Goal: Browse casually: Explore the website without a specific task or goal

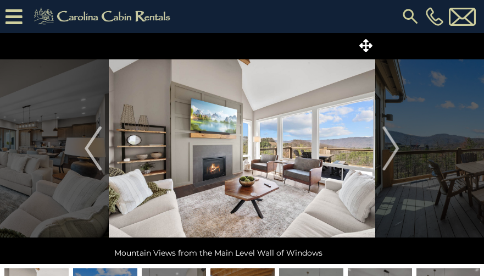
click at [397, 146] on img "Next" at bounding box center [390, 148] width 16 height 44
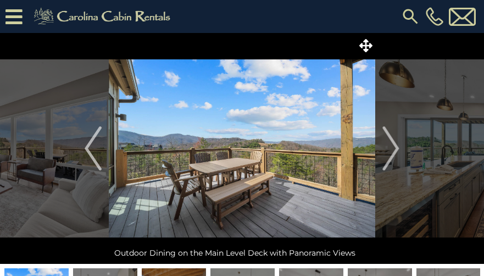
click at [397, 146] on img "Next" at bounding box center [390, 148] width 16 height 44
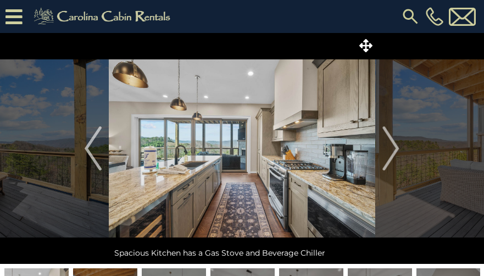
click at [397, 146] on img "Next" at bounding box center [390, 148] width 16 height 44
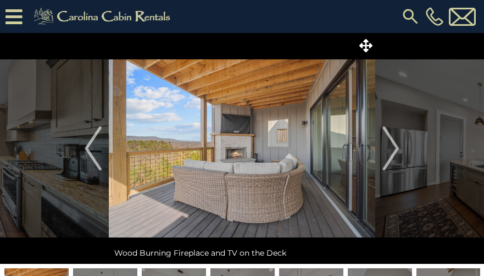
click at [397, 146] on img "Next" at bounding box center [390, 148] width 16 height 44
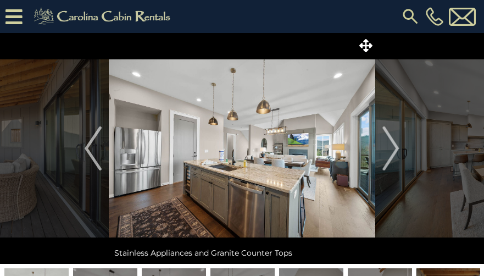
click at [397, 146] on img "Next" at bounding box center [390, 148] width 16 height 44
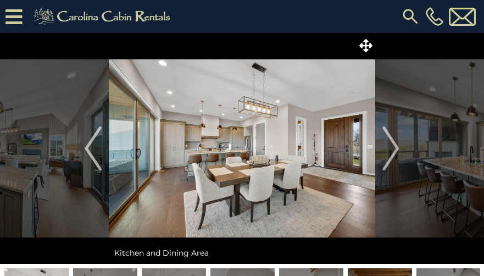
click at [397, 146] on img "Next" at bounding box center [390, 148] width 16 height 44
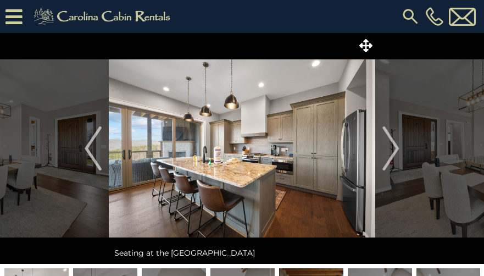
click at [397, 146] on img "Next" at bounding box center [390, 148] width 16 height 44
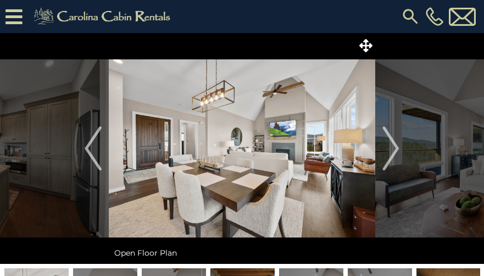
click at [397, 146] on img "Next" at bounding box center [390, 148] width 16 height 44
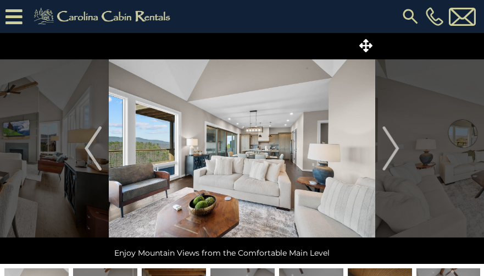
click at [397, 146] on img "Next" at bounding box center [390, 148] width 16 height 44
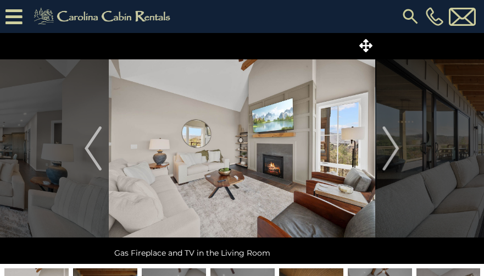
click at [397, 146] on img "Next" at bounding box center [390, 148] width 16 height 44
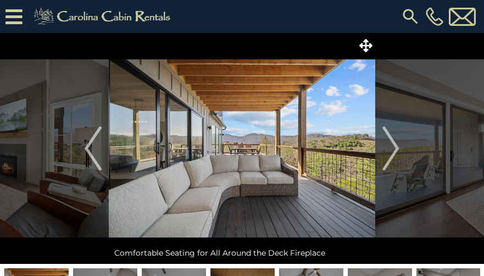
click at [397, 146] on img "Next" at bounding box center [390, 148] width 16 height 44
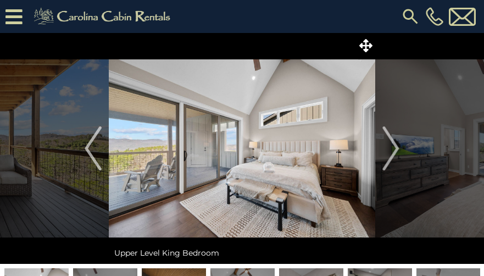
click at [397, 146] on img "Next" at bounding box center [390, 148] width 16 height 44
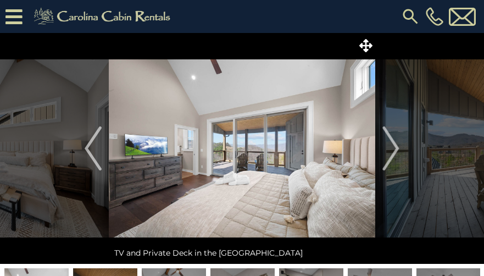
click at [397, 146] on img "Next" at bounding box center [390, 148] width 16 height 44
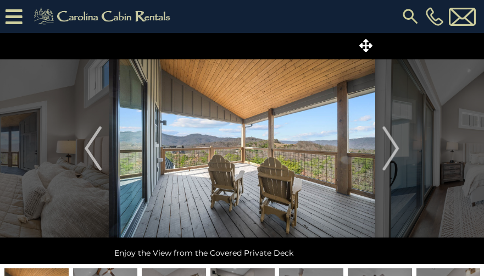
click at [397, 146] on img "Next" at bounding box center [390, 148] width 16 height 44
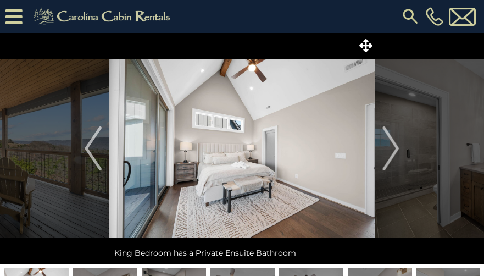
click at [397, 146] on img "Next" at bounding box center [390, 148] width 16 height 44
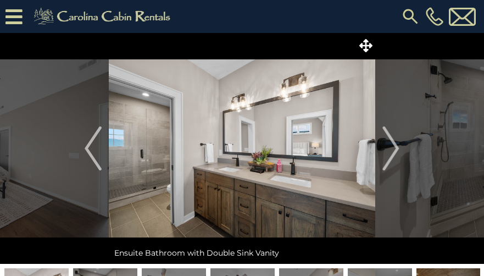
click at [397, 146] on img "Next" at bounding box center [390, 148] width 16 height 44
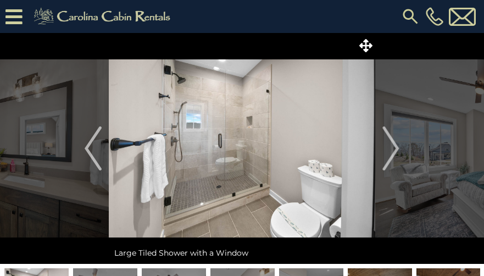
click at [397, 146] on img "Next" at bounding box center [390, 148] width 16 height 44
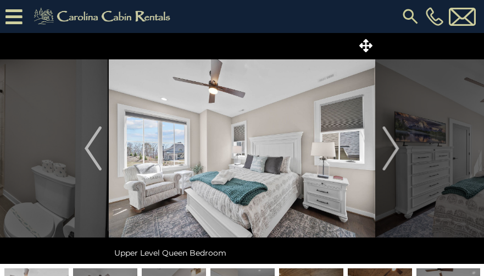
click at [397, 146] on img "Next" at bounding box center [390, 148] width 16 height 44
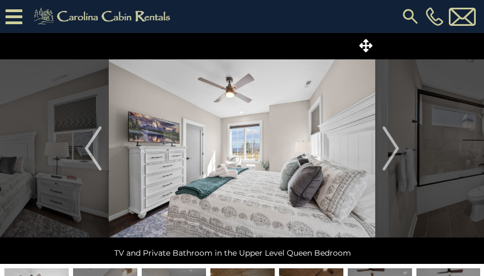
click at [397, 146] on img "Next" at bounding box center [390, 148] width 16 height 44
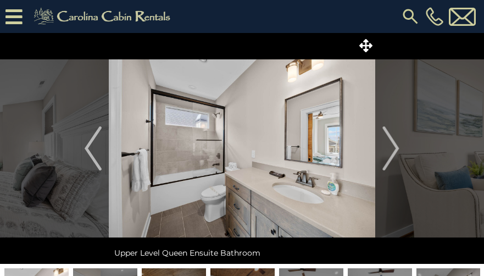
click at [397, 146] on img "Next" at bounding box center [390, 148] width 16 height 44
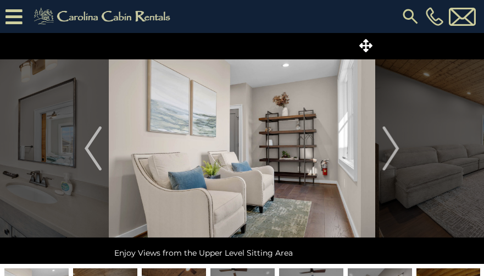
click at [397, 146] on img "Next" at bounding box center [390, 148] width 16 height 44
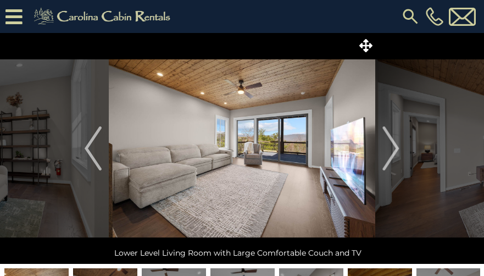
click at [397, 146] on img "Next" at bounding box center [390, 148] width 16 height 44
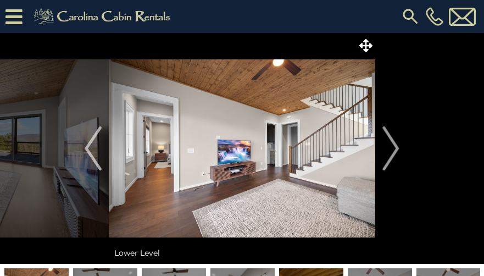
click at [397, 146] on img "Next" at bounding box center [390, 148] width 16 height 44
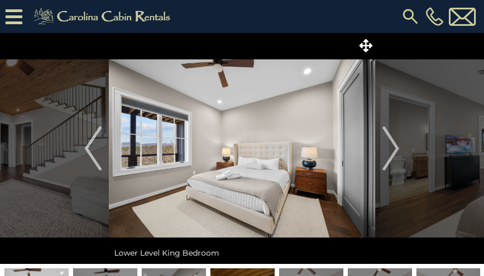
click at [397, 146] on img "Next" at bounding box center [390, 148] width 16 height 44
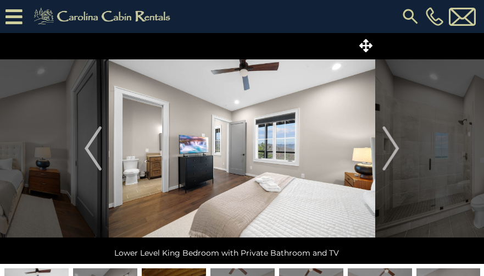
click at [397, 146] on img "Next" at bounding box center [390, 148] width 16 height 44
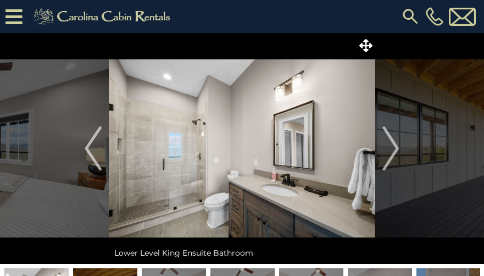
click at [397, 146] on img "Next" at bounding box center [390, 148] width 16 height 44
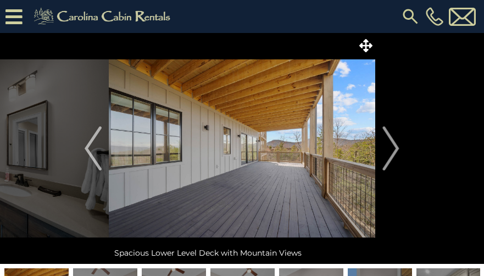
click at [397, 146] on img "Next" at bounding box center [390, 148] width 16 height 44
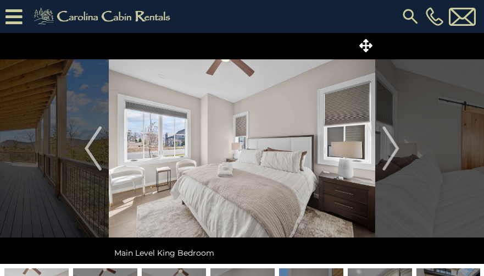
click at [397, 146] on img "Next" at bounding box center [390, 148] width 16 height 44
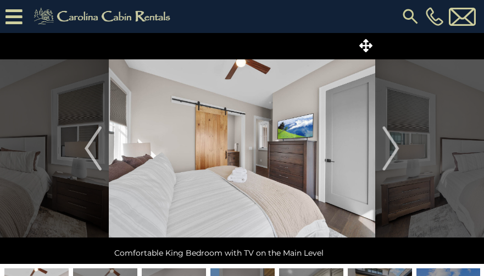
click at [397, 146] on img "Next" at bounding box center [390, 148] width 16 height 44
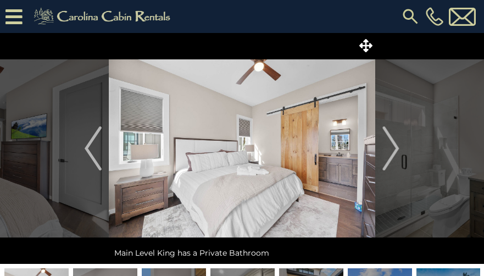
click at [397, 146] on img "Next" at bounding box center [390, 148] width 16 height 44
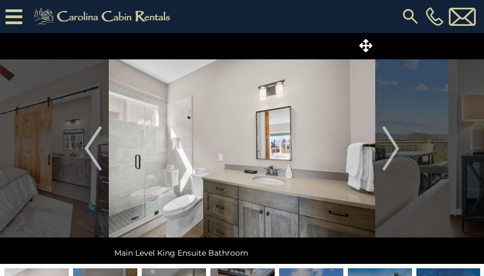
click at [397, 146] on img "Next" at bounding box center [390, 148] width 16 height 44
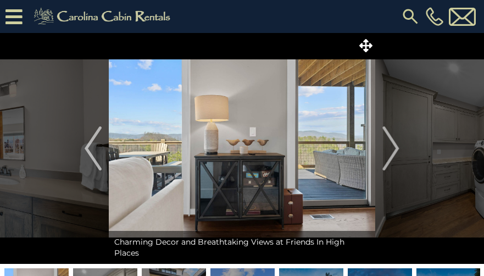
click at [397, 146] on img "Next" at bounding box center [390, 148] width 16 height 44
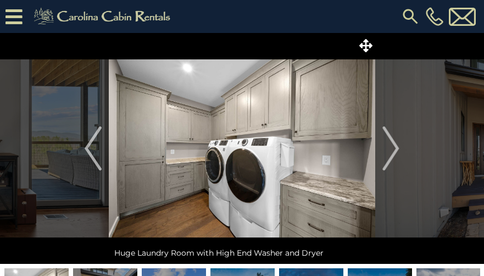
click at [397, 146] on img "Next" at bounding box center [390, 148] width 16 height 44
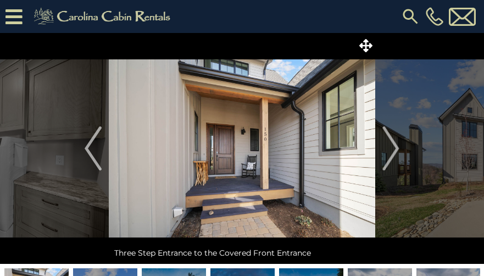
click at [397, 146] on img "Next" at bounding box center [390, 148] width 16 height 44
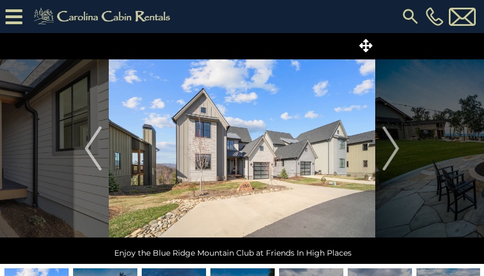
click at [397, 146] on img "Next" at bounding box center [390, 148] width 16 height 44
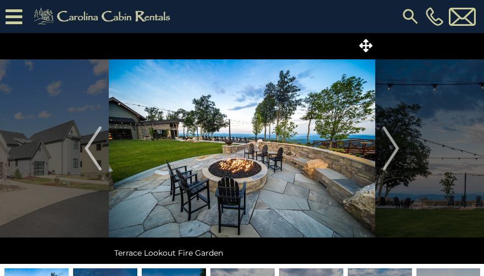
click at [397, 146] on img "Next" at bounding box center [390, 148] width 16 height 44
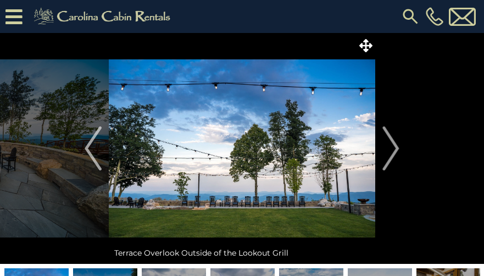
click at [397, 146] on img "Next" at bounding box center [390, 148] width 16 height 44
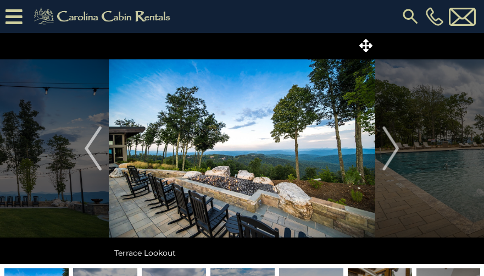
click at [397, 146] on img "Next" at bounding box center [390, 148] width 16 height 44
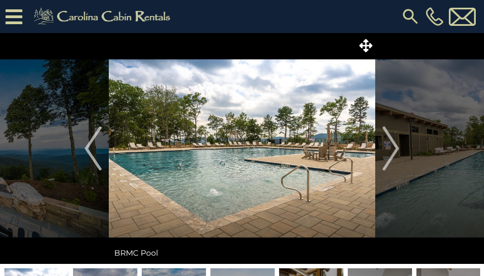
click at [397, 146] on img "Next" at bounding box center [390, 148] width 16 height 44
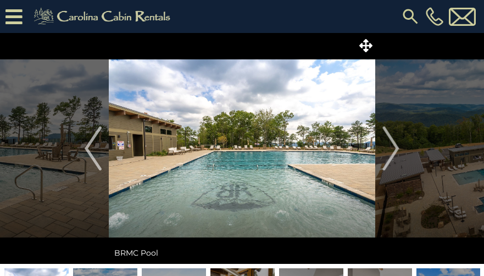
click at [397, 146] on img "Next" at bounding box center [390, 148] width 16 height 44
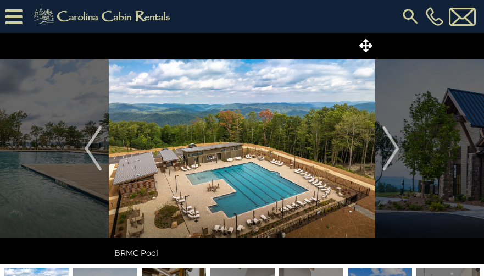
click at [397, 146] on img "Next" at bounding box center [390, 148] width 16 height 44
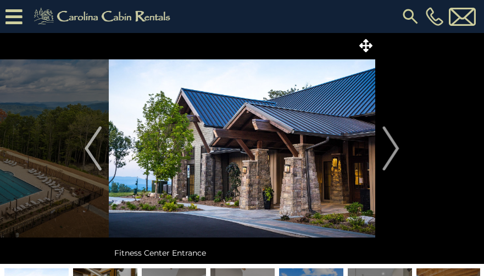
click at [397, 146] on img "Next" at bounding box center [390, 148] width 16 height 44
